Goal: Task Accomplishment & Management: Manage account settings

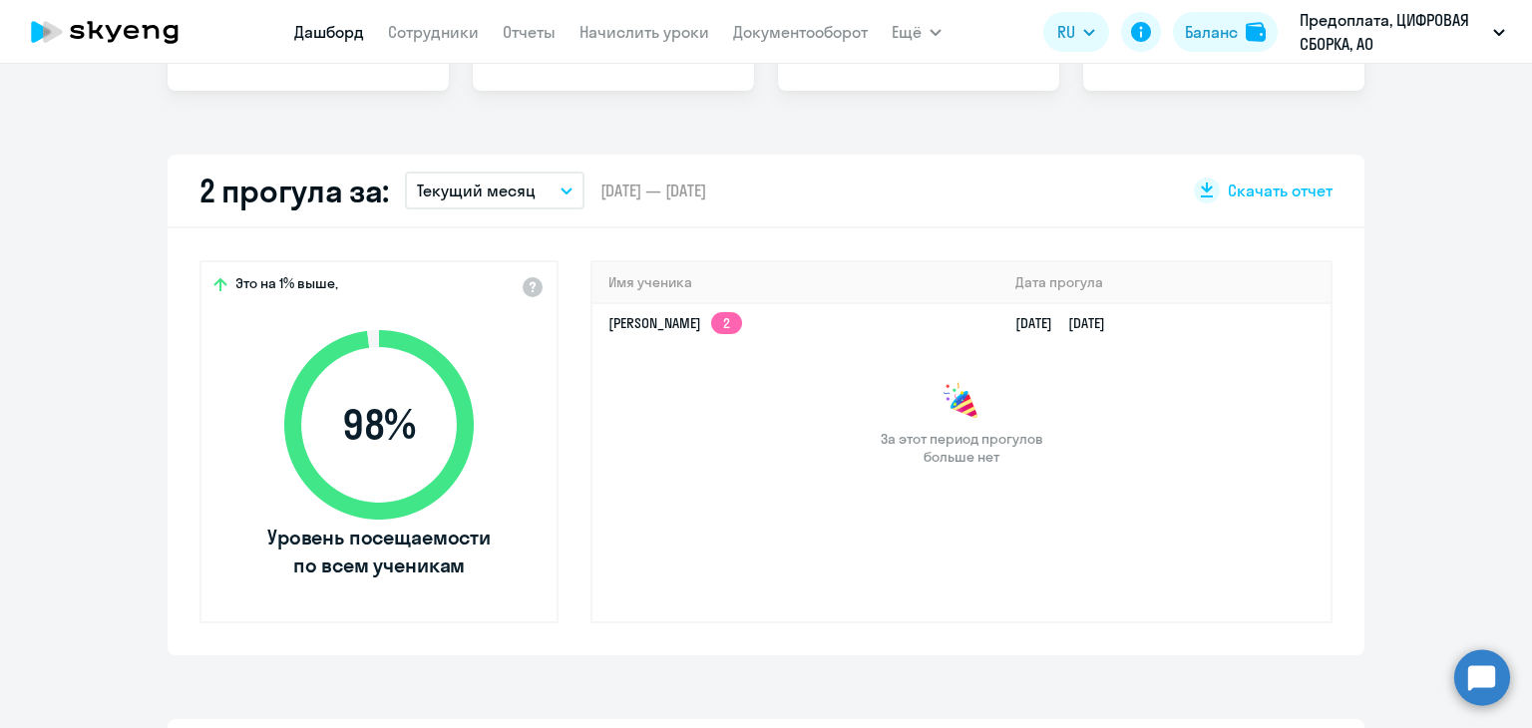
scroll to position [399, 0]
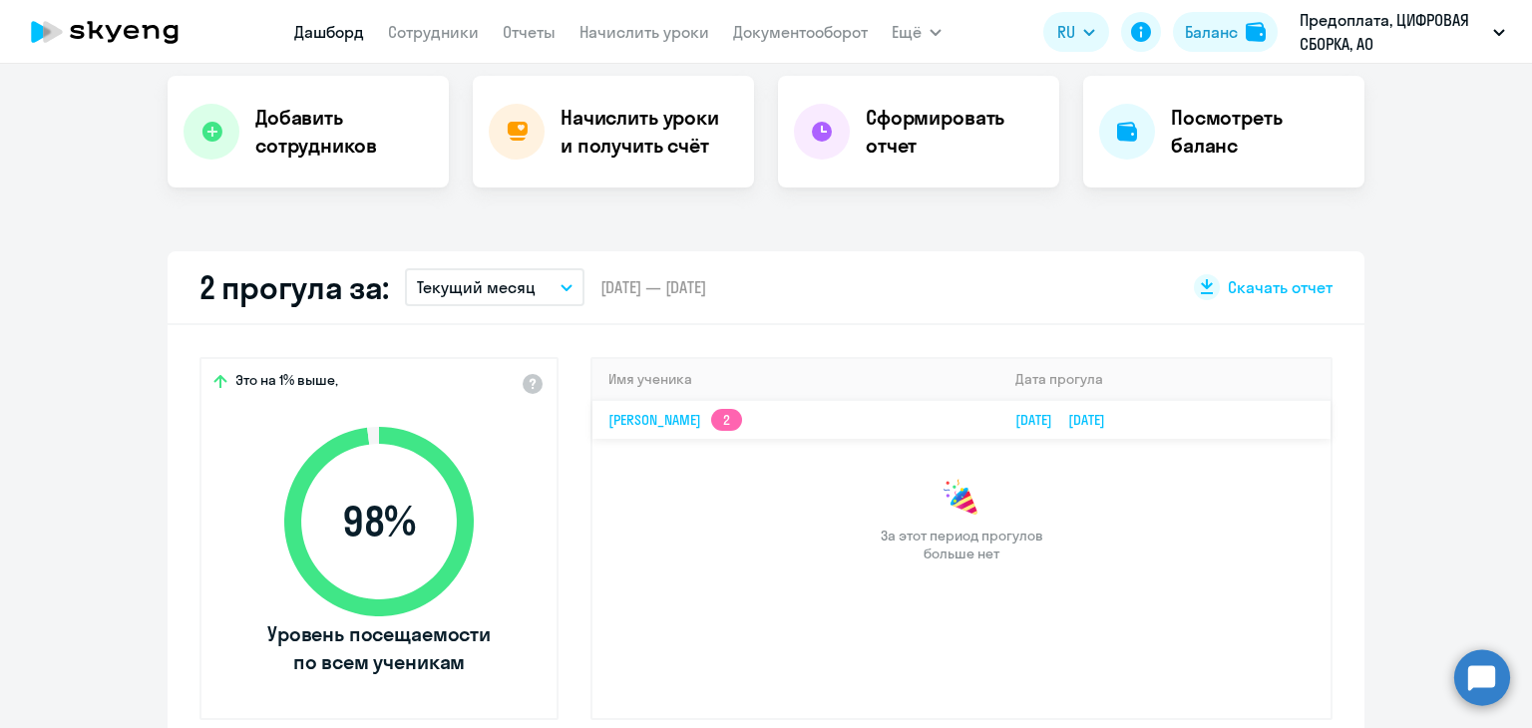
click at [666, 411] on link "[PERSON_NAME] 2" at bounding box center [675, 420] width 134 height 18
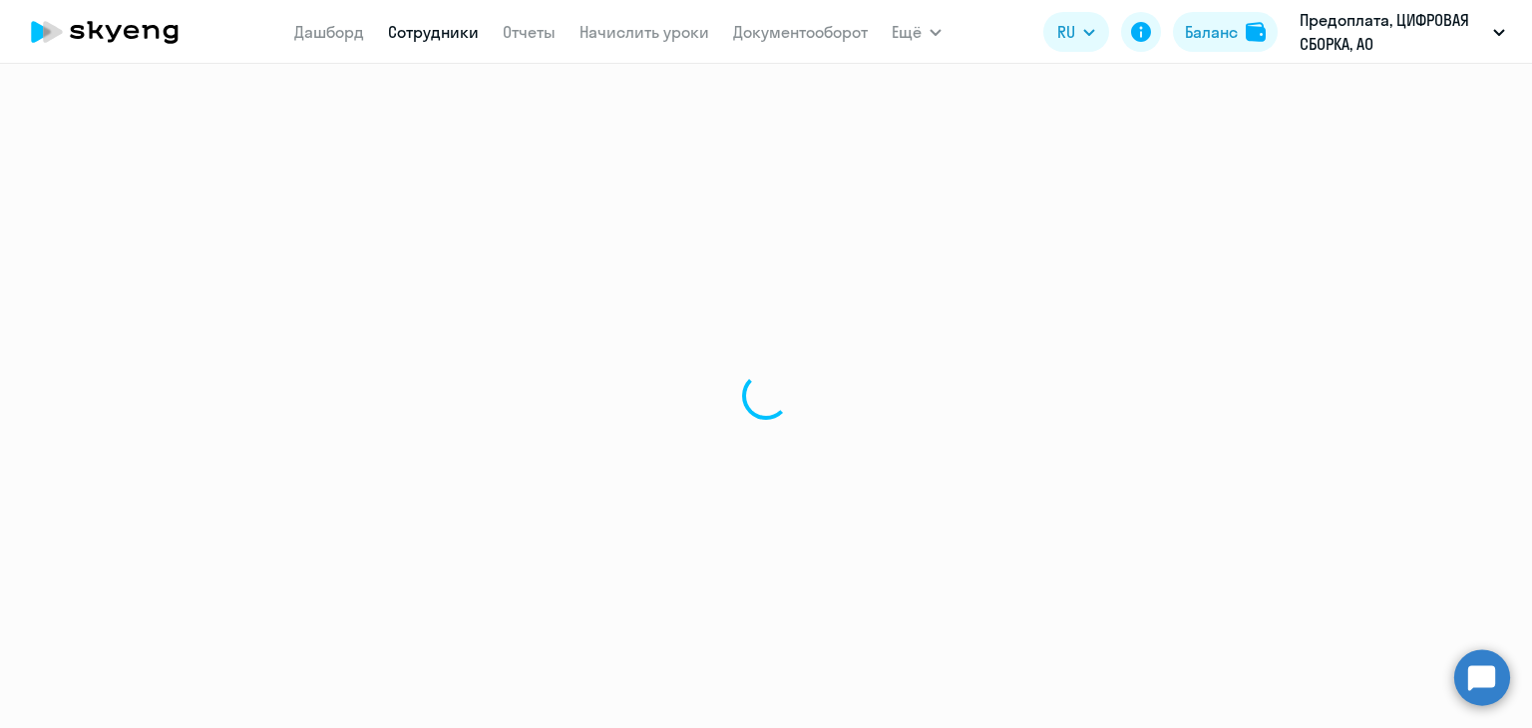
select select "english"
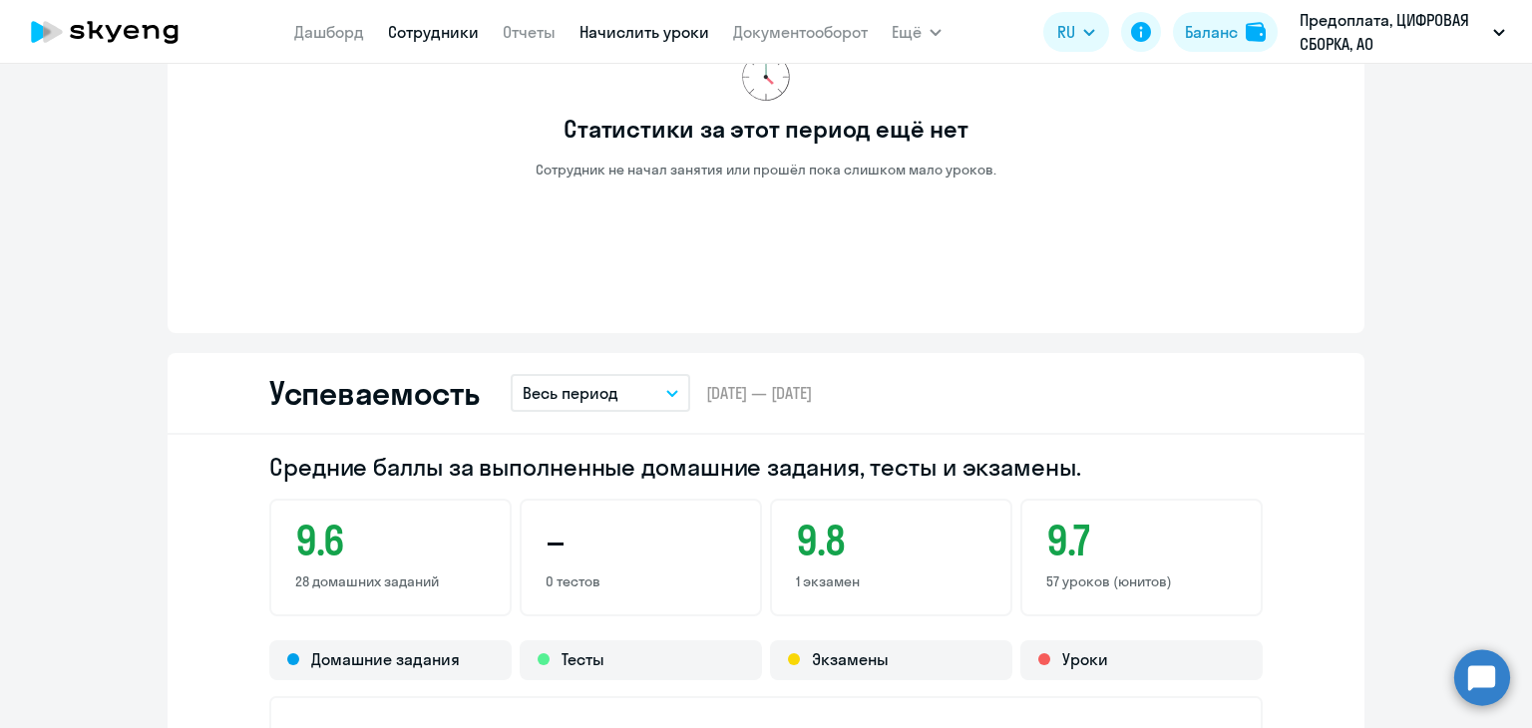
click at [623, 35] on link "Начислить уроки" at bounding box center [644, 32] width 130 height 20
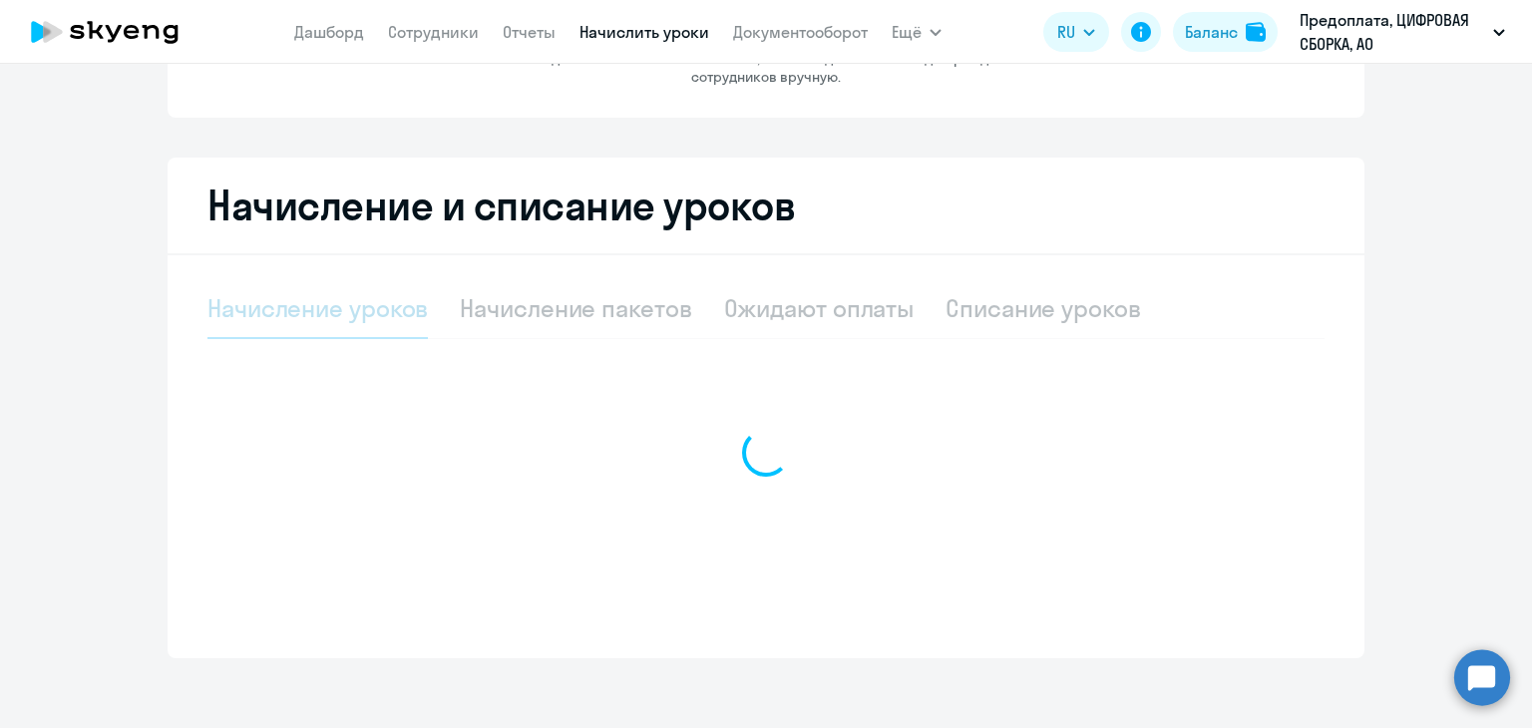
select select "10"
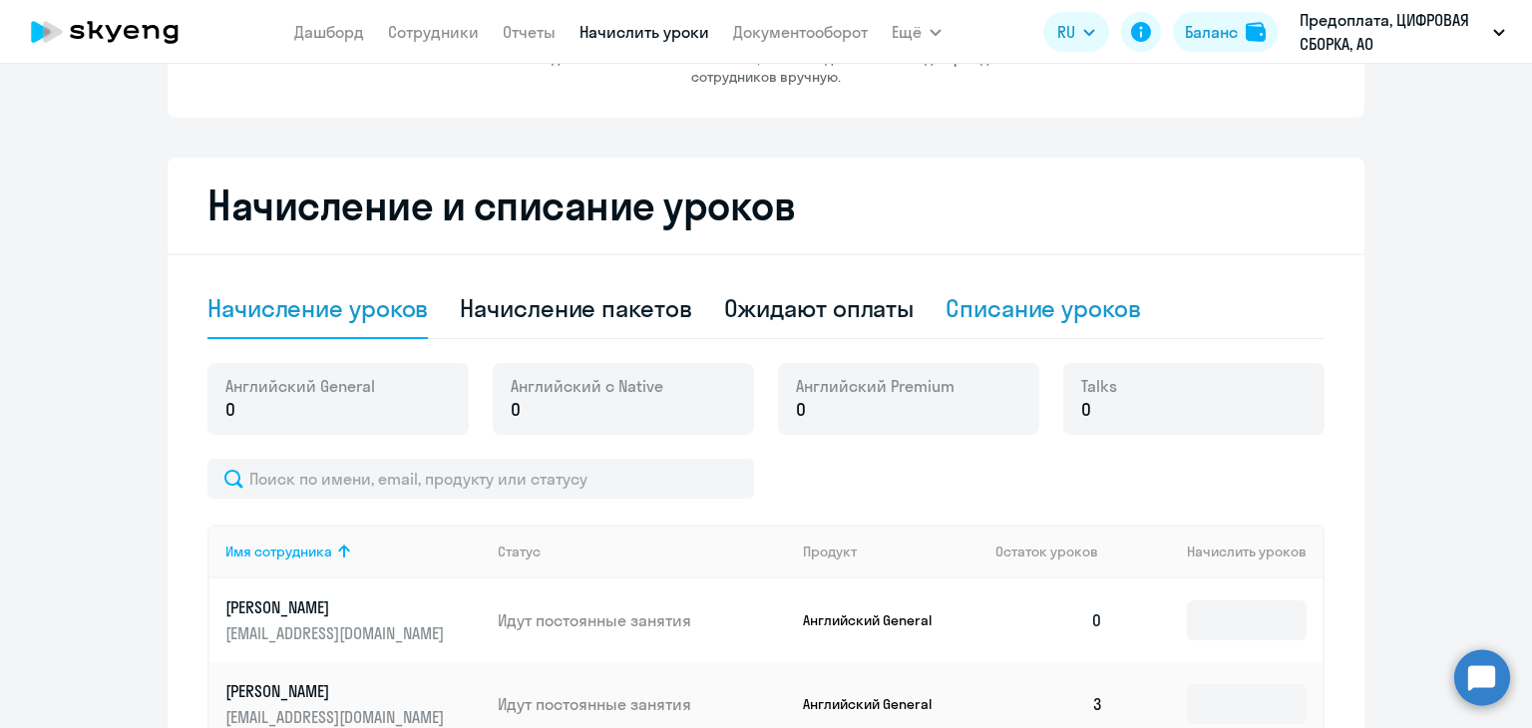
click at [950, 303] on div "Списание уроков" at bounding box center [1042, 308] width 195 height 32
select select "10"
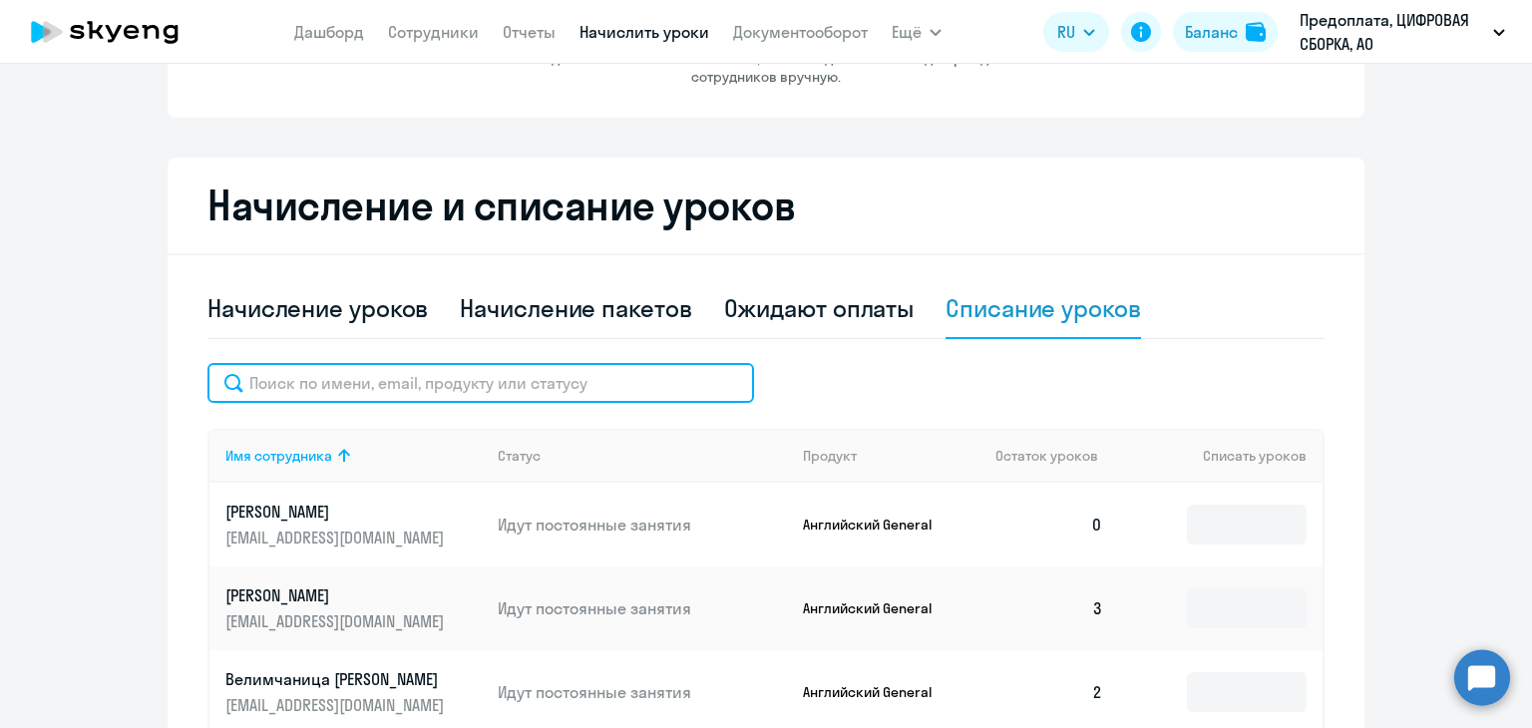
click at [440, 390] on input "text" at bounding box center [480, 383] width 547 height 40
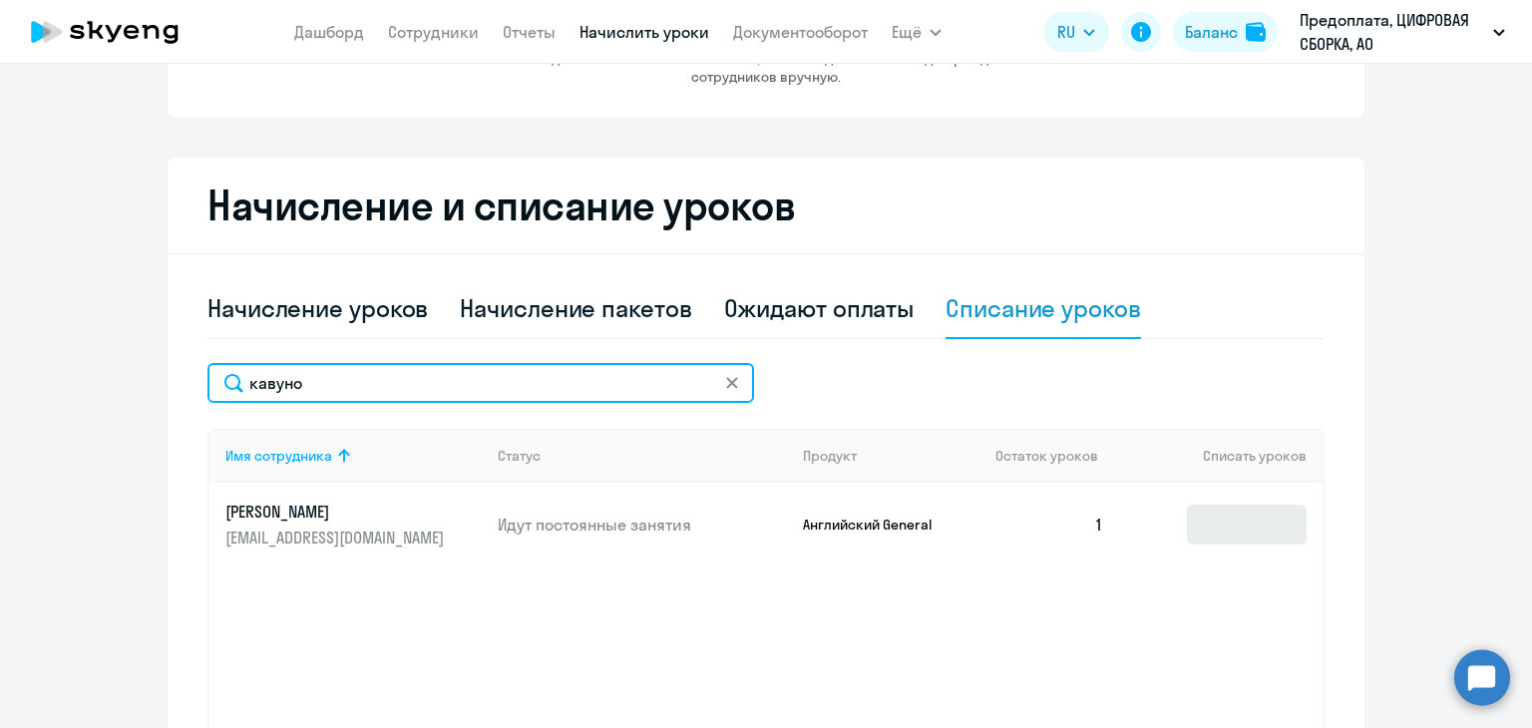
type input "кавуно"
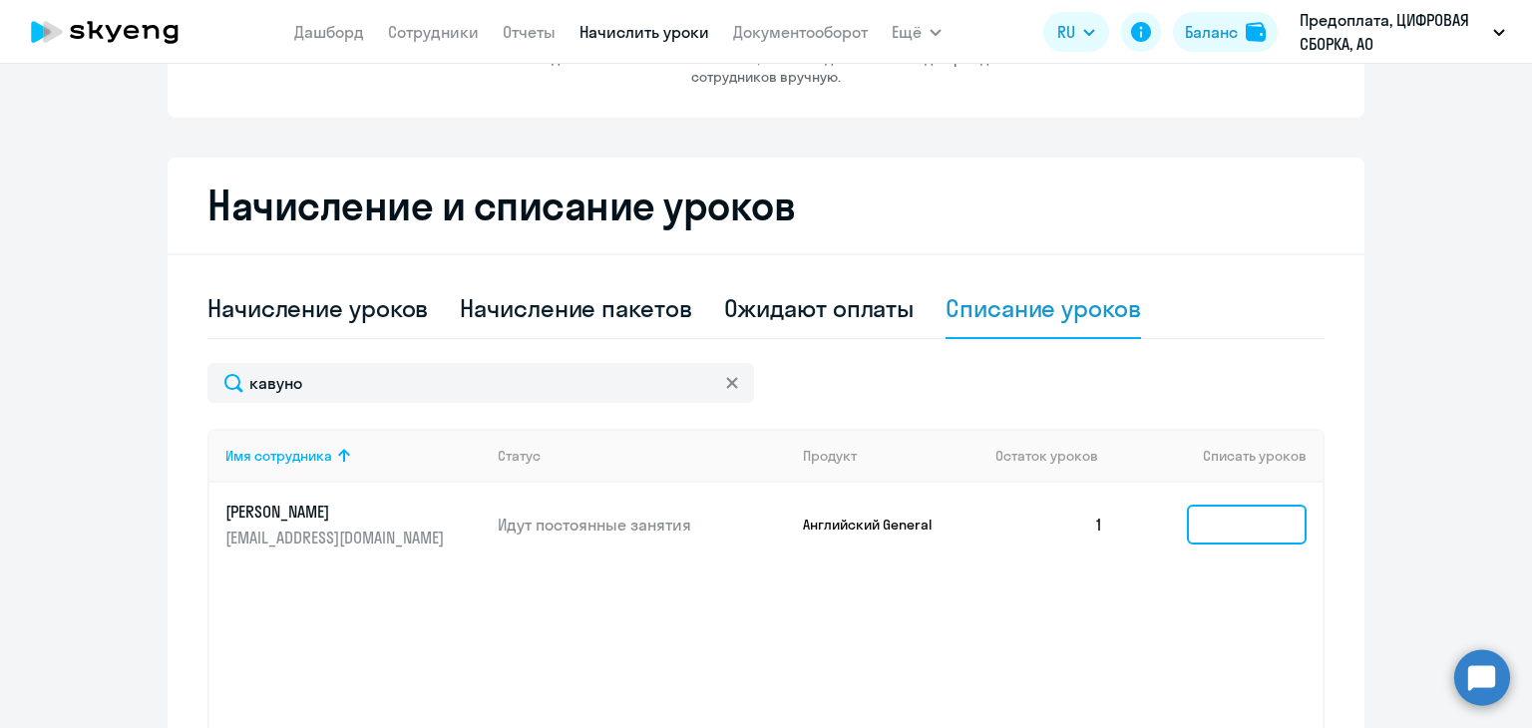
click at [1257, 524] on input at bounding box center [1247, 525] width 120 height 40
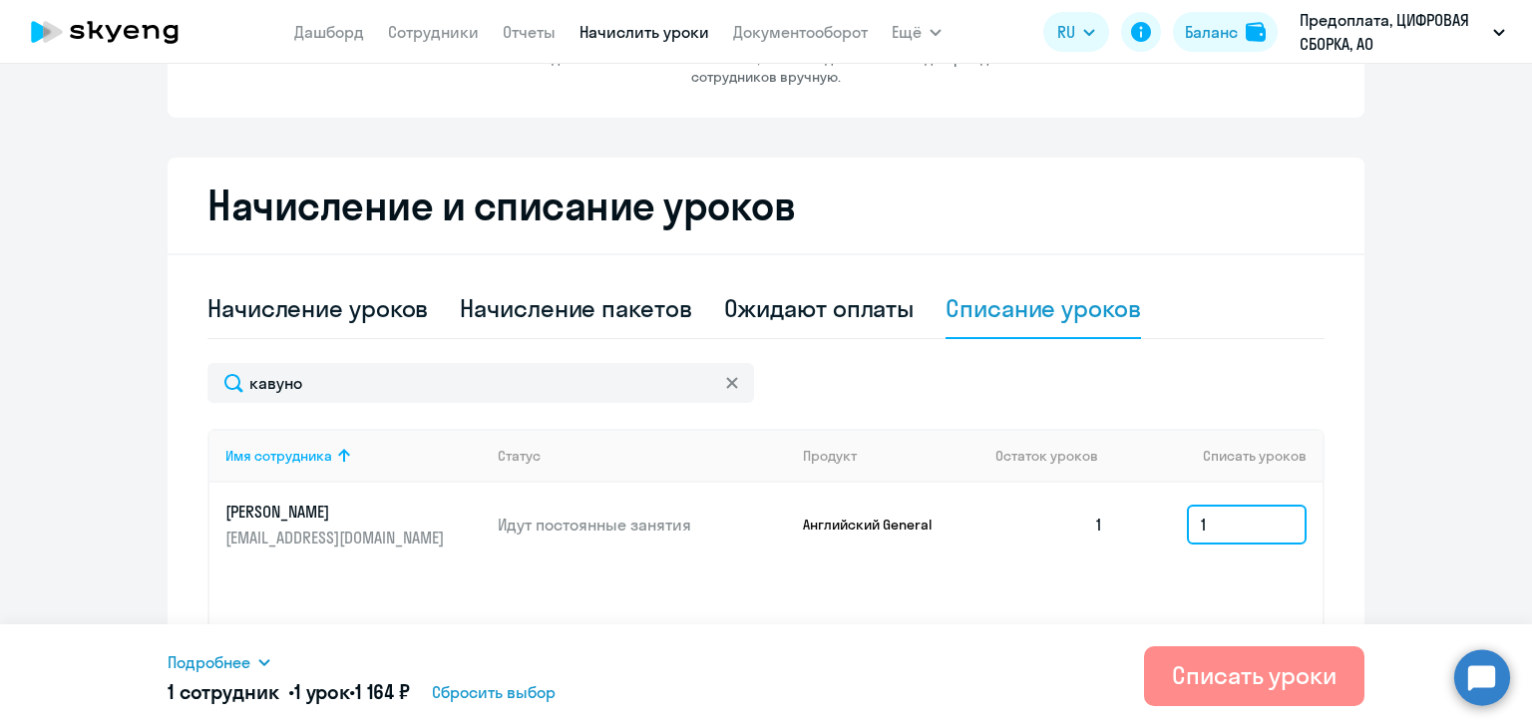
type input "1"
click at [1249, 687] on div "Списать уроки" at bounding box center [1254, 675] width 165 height 32
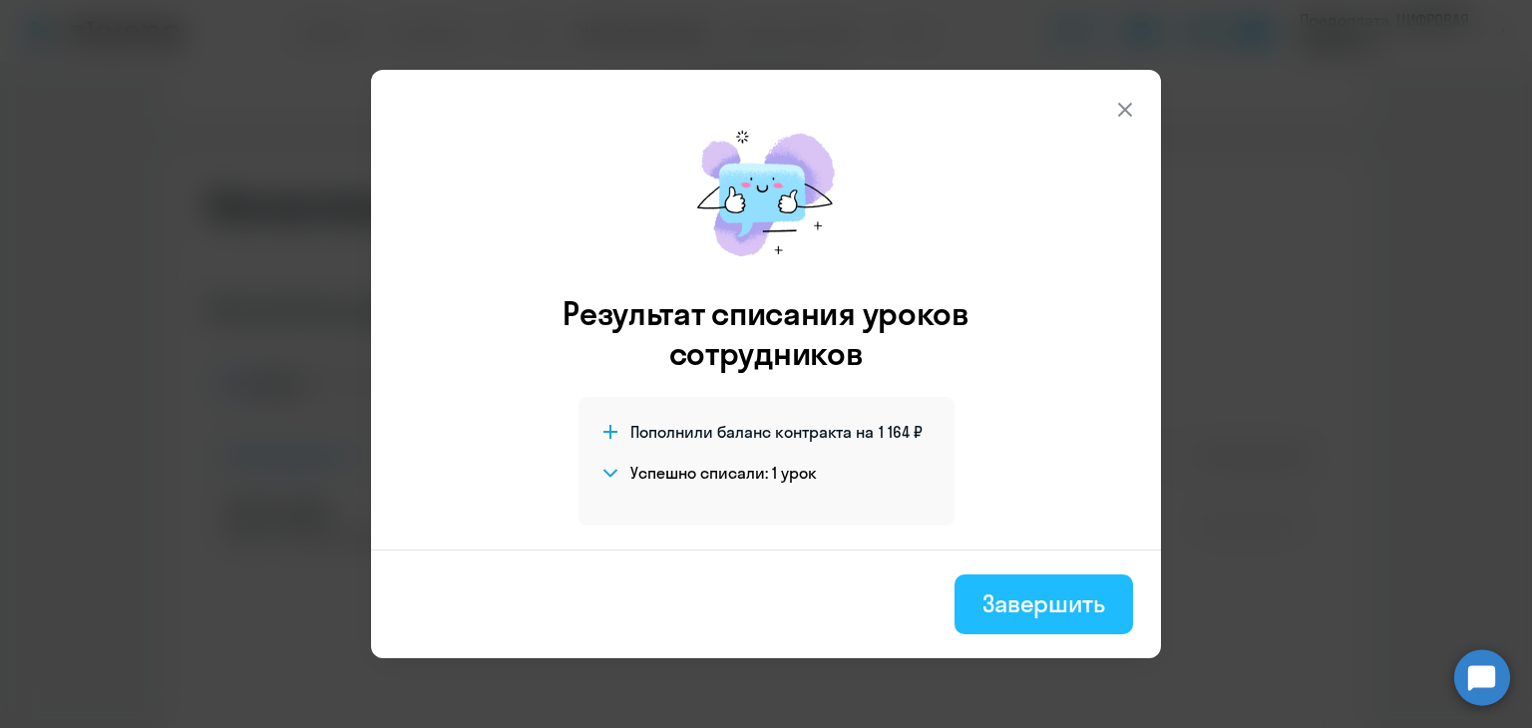
click at [974, 607] on button "Завершить" at bounding box center [1043, 604] width 179 height 60
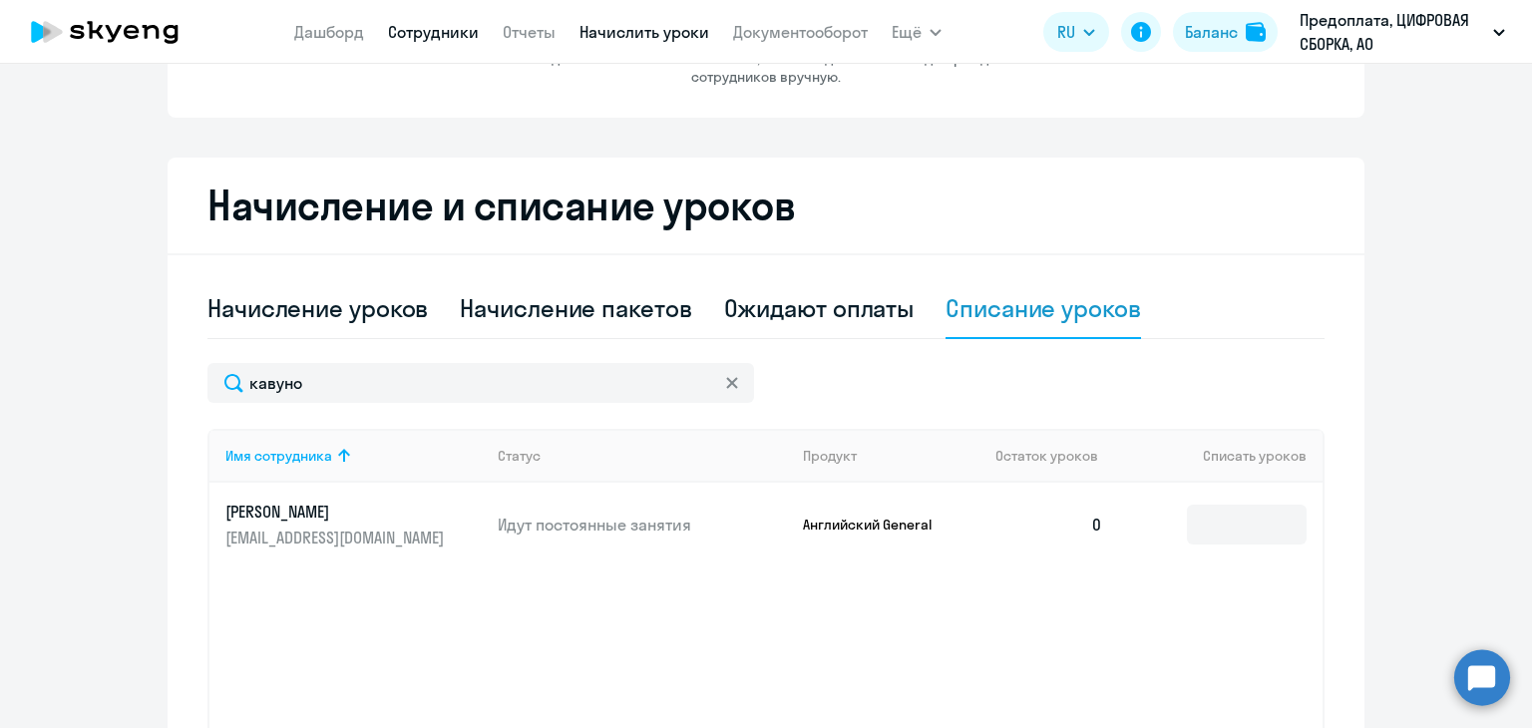
click at [438, 32] on link "Сотрудники" at bounding box center [433, 32] width 91 height 20
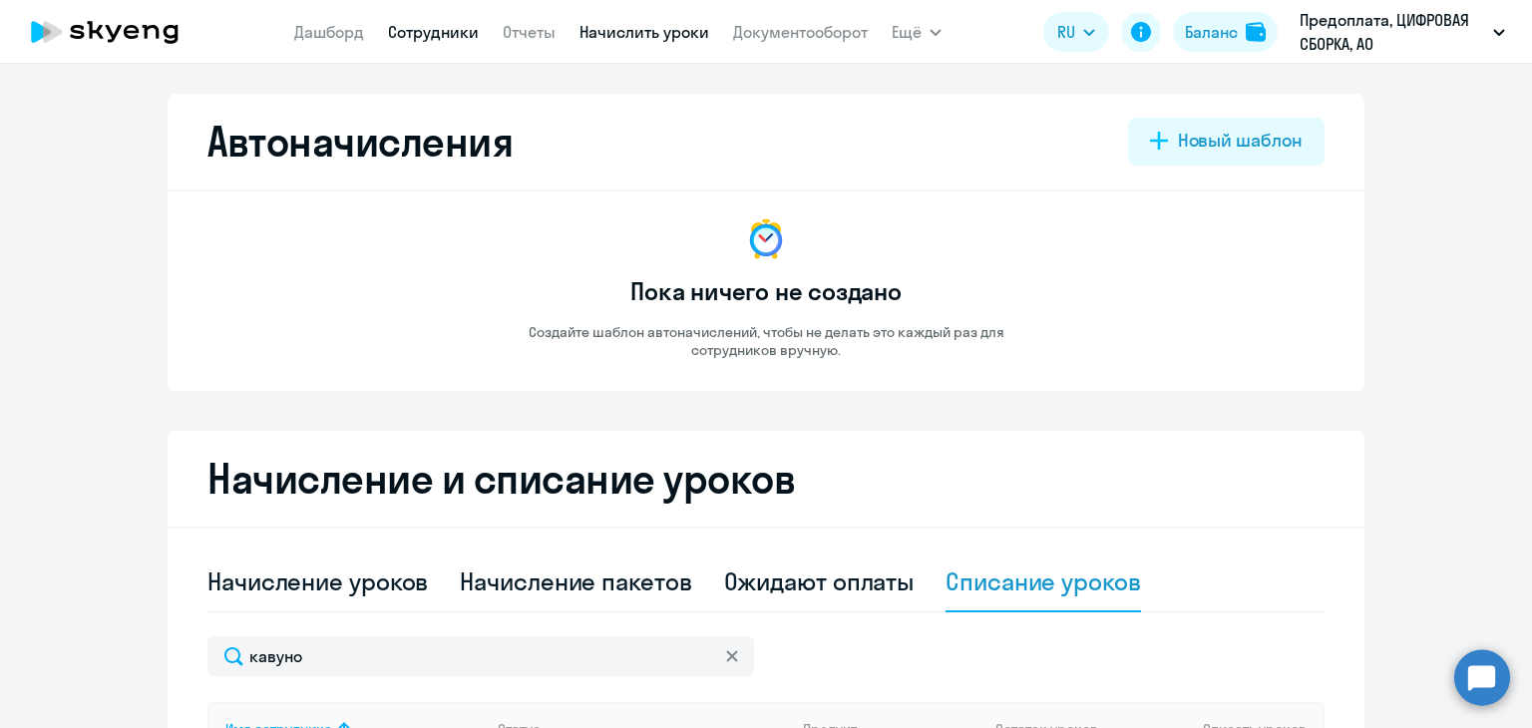
select select "30"
